Goal: Information Seeking & Learning: Understand process/instructions

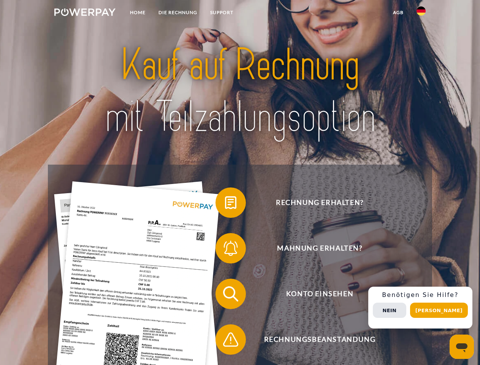
click at [85, 13] on img at bounding box center [84, 12] width 61 height 8
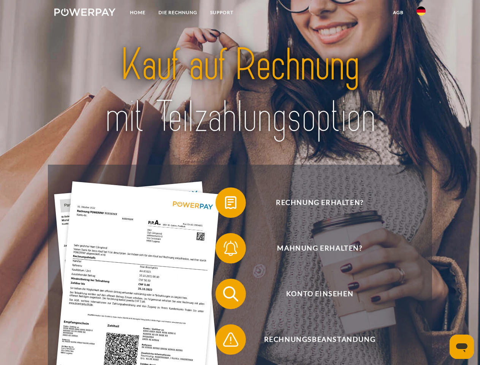
click at [421, 13] on img at bounding box center [420, 10] width 9 height 9
click at [398, 13] on link "agb" at bounding box center [398, 13] width 24 height 14
click at [225, 204] on span at bounding box center [219, 202] width 38 height 38
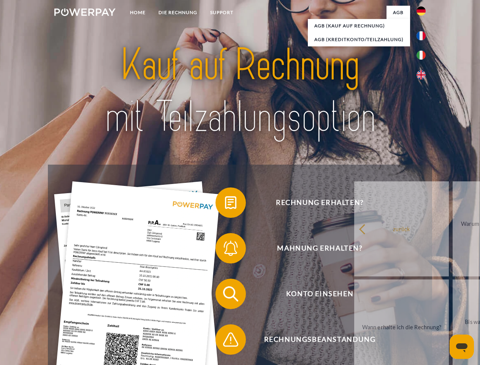
click at [225, 249] on span at bounding box center [219, 248] width 38 height 38
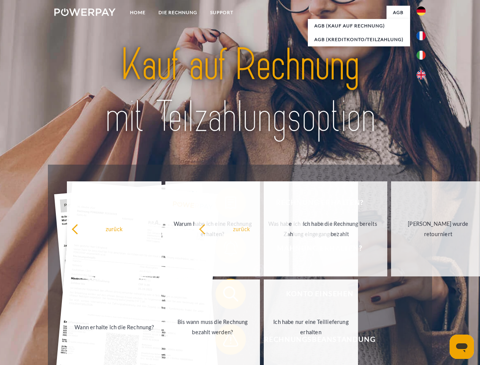
click at [225, 341] on span at bounding box center [219, 339] width 38 height 38
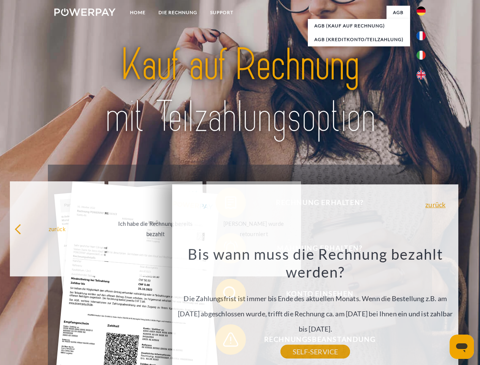
click at [423, 307] on div "Rechnung erhalten? Mahnung erhalten? Konto einsehen" at bounding box center [240, 316] width 384 height 304
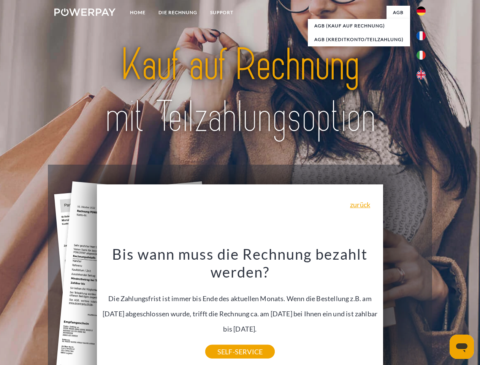
click at [404, 309] on span "Konto einsehen" at bounding box center [319, 293] width 186 height 30
click at [441, 310] on header "Home DIE RECHNUNG SUPPORT" at bounding box center [240, 262] width 480 height 524
